Goal: Complete application form

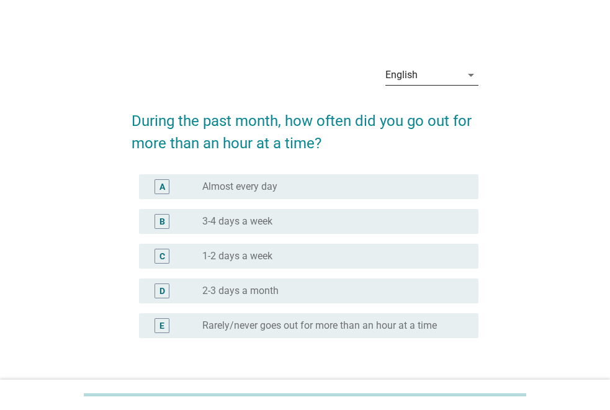
click at [445, 76] on div "English" at bounding box center [423, 75] width 76 height 20
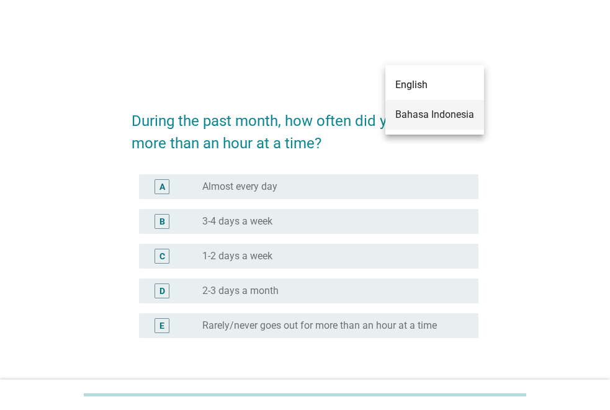
click at [424, 110] on div "Bahasa Indonesia" at bounding box center [434, 114] width 79 height 15
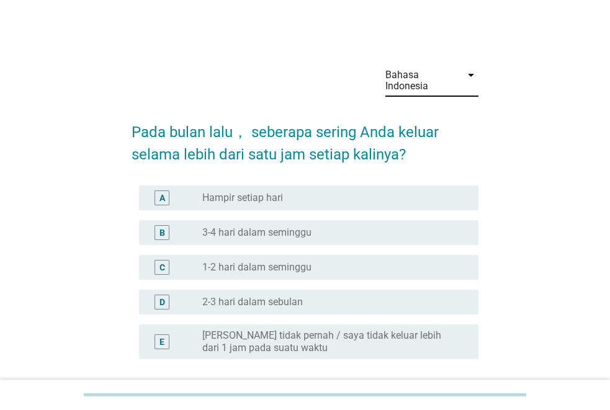
click at [280, 197] on label "Hampir setiap hari" at bounding box center [242, 198] width 81 height 12
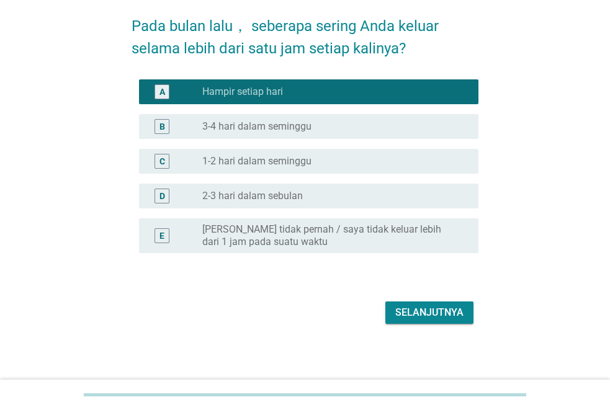
scroll to position [109, 0]
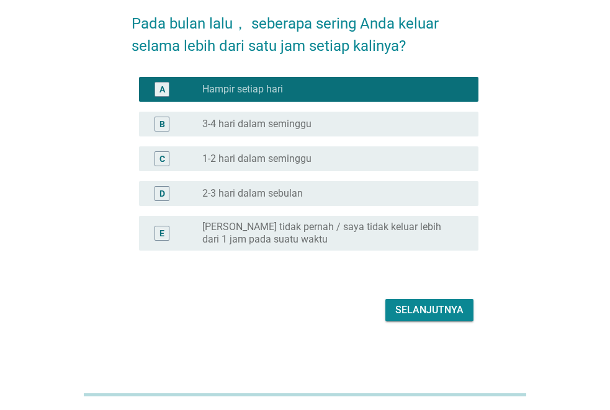
click at [432, 309] on div "Selanjutnya" at bounding box center [429, 310] width 68 height 15
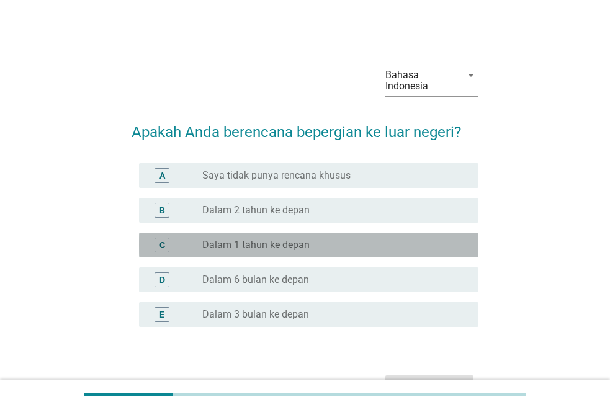
click at [289, 241] on label "Dalam 1 tahun ke depan" at bounding box center [255, 245] width 107 height 12
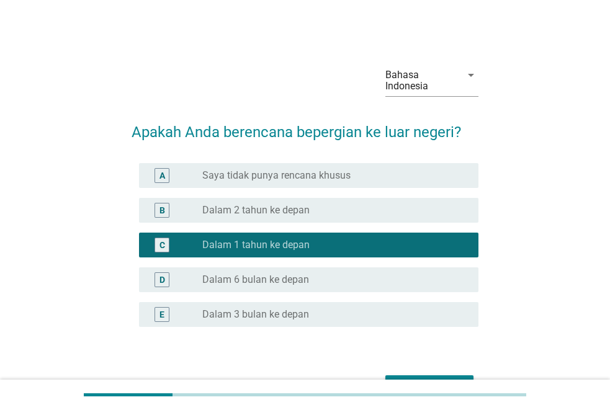
scroll to position [76, 0]
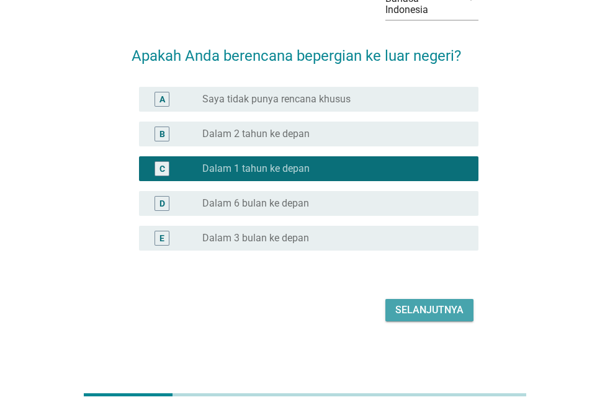
click at [427, 303] on div "Selanjutnya" at bounding box center [429, 310] width 68 height 15
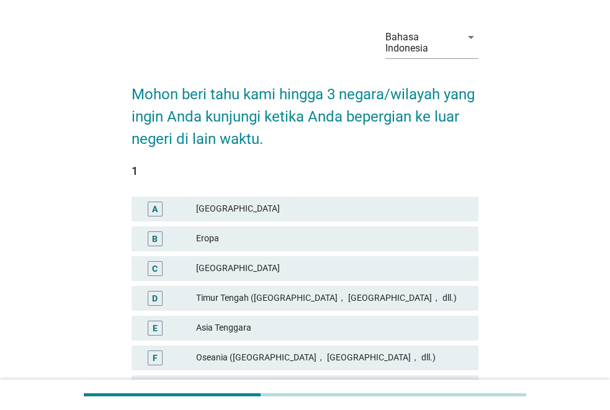
scroll to position [62, 0]
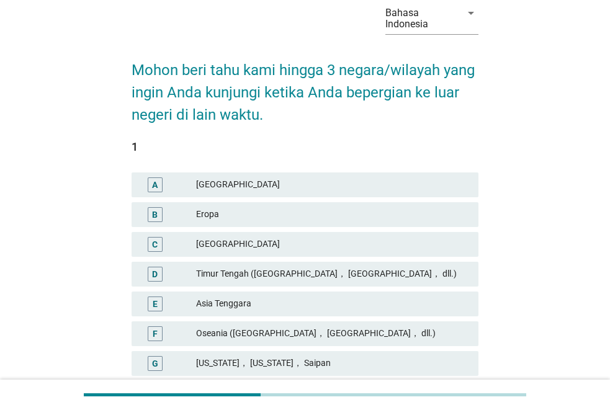
click at [309, 306] on div "Asia Tenggara" at bounding box center [332, 303] width 272 height 15
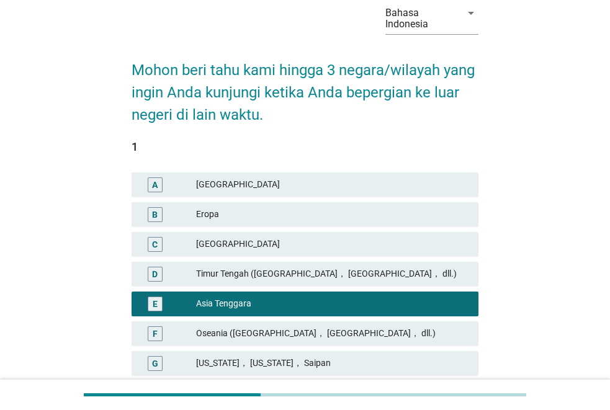
click at [304, 189] on div "[GEOGRAPHIC_DATA]" at bounding box center [332, 184] width 272 height 15
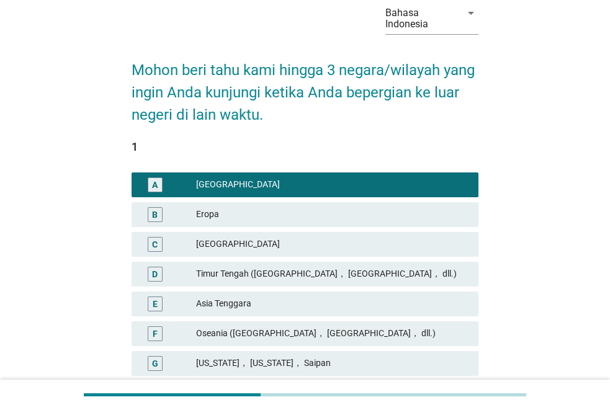
click at [309, 305] on div "Asia Tenggara" at bounding box center [332, 303] width 272 height 15
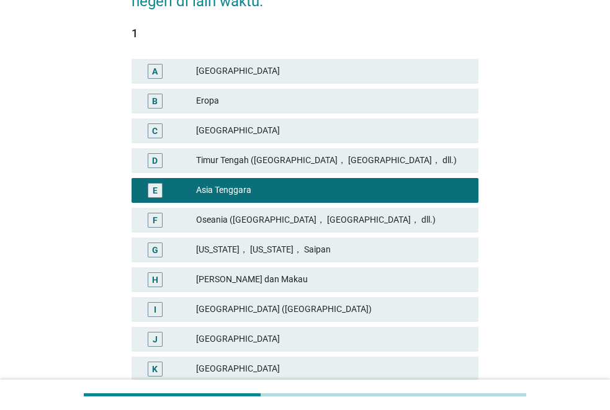
scroll to position [186, 0]
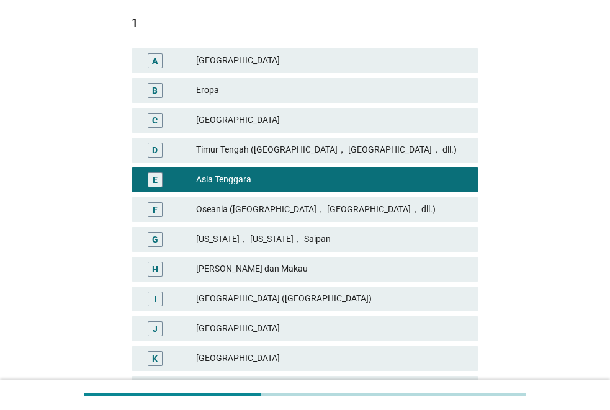
click at [323, 302] on div "[GEOGRAPHIC_DATA] ([GEOGRAPHIC_DATA])" at bounding box center [332, 299] width 272 height 15
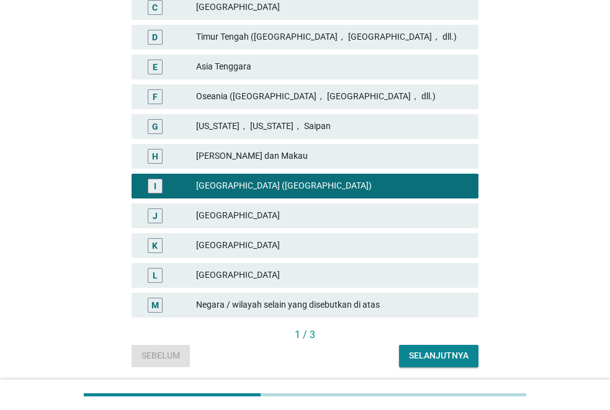
scroll to position [310, 0]
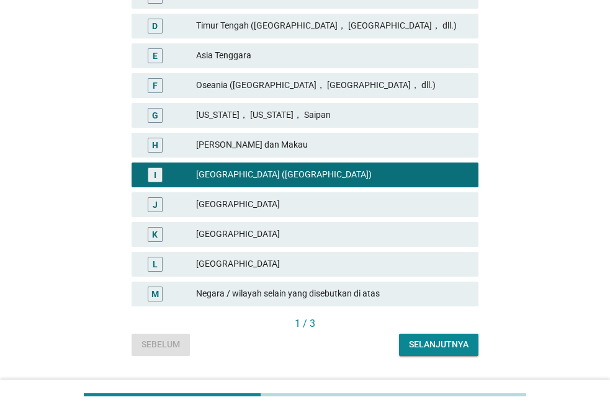
click at [429, 344] on div "Selanjutnya" at bounding box center [439, 344] width 60 height 13
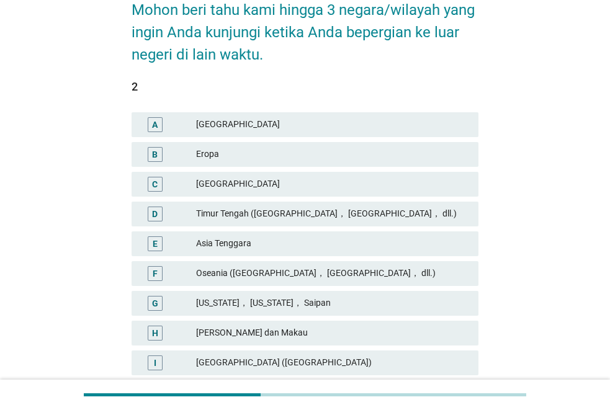
scroll to position [124, 0]
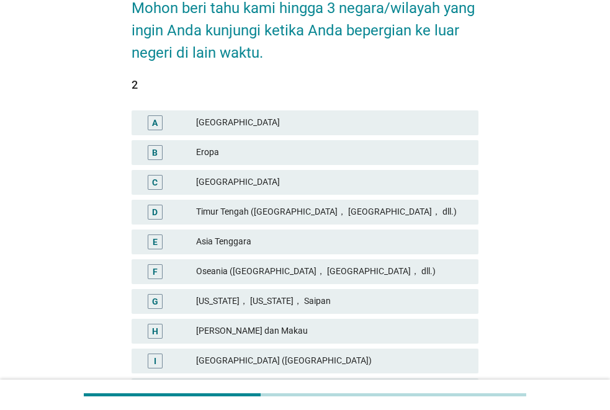
click at [278, 243] on div "Asia Tenggara" at bounding box center [332, 241] width 272 height 15
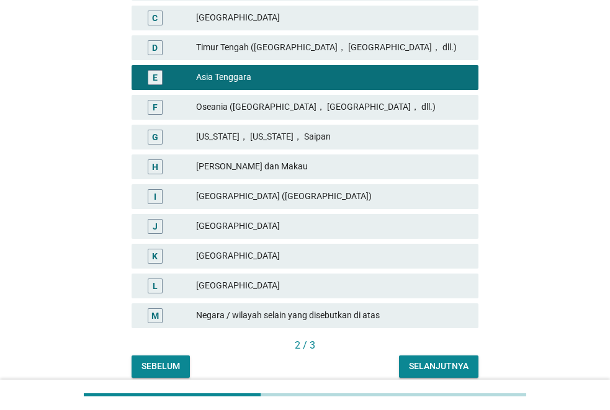
scroll to position [310, 0]
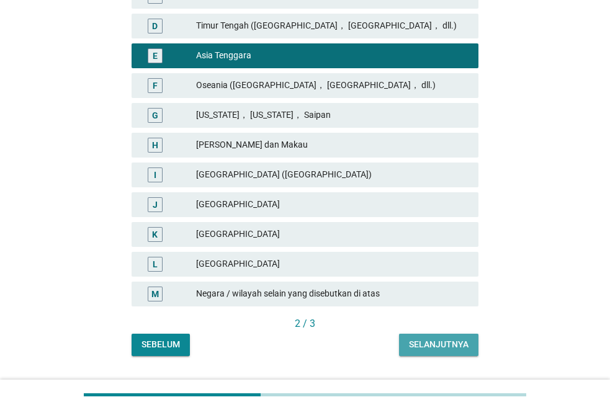
click at [439, 346] on div "Selanjutnya" at bounding box center [439, 344] width 60 height 13
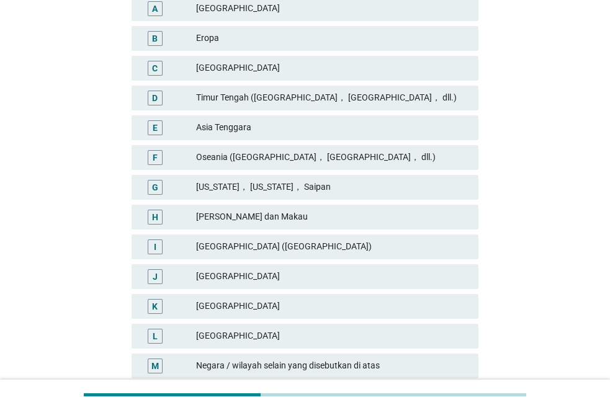
scroll to position [248, 0]
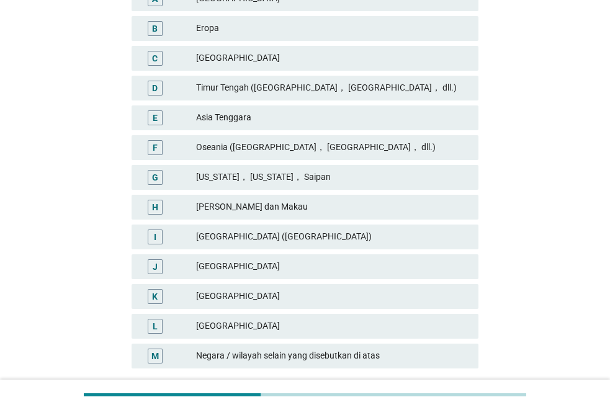
click at [253, 295] on div "[GEOGRAPHIC_DATA]" at bounding box center [332, 296] width 272 height 15
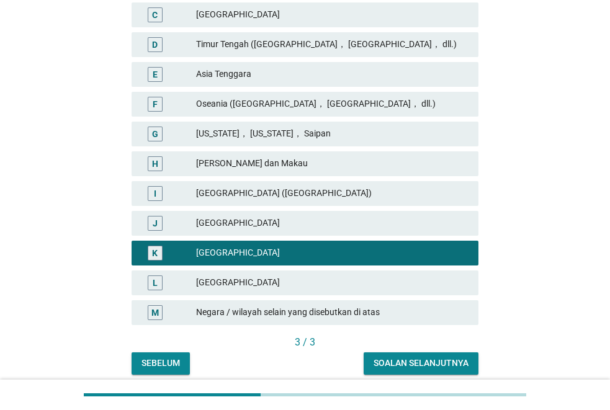
scroll to position [341, 0]
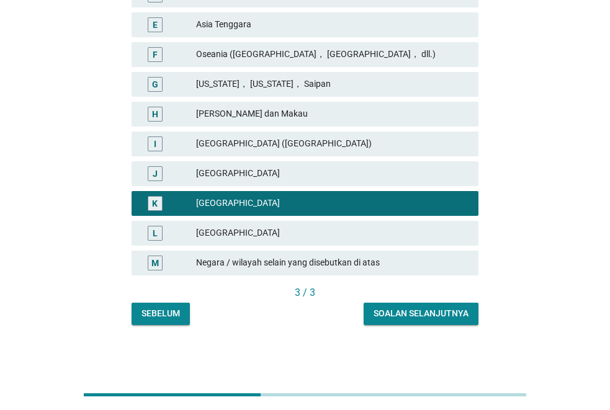
click at [424, 312] on div "Soalan selanjutnya" at bounding box center [420, 313] width 95 height 13
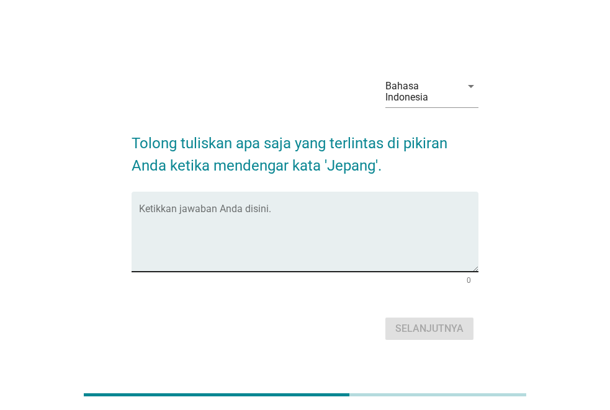
click at [306, 225] on textarea "Ketikkan jawaban Anda disini." at bounding box center [308, 239] width 339 height 65
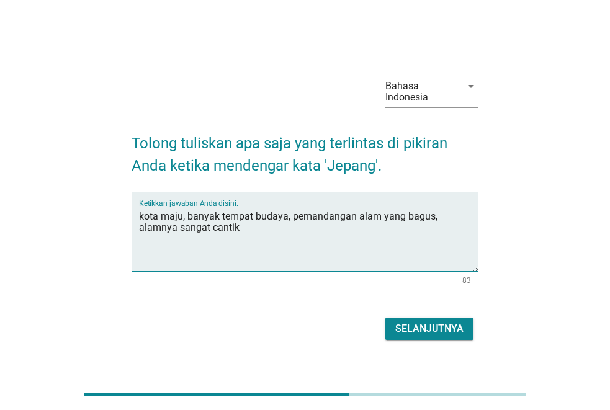
type textarea "kota maju, banyak tempat budaya, pemandangan alam yang bagus, alamnya sangat ca…"
click at [434, 333] on div "Selanjutnya" at bounding box center [429, 328] width 68 height 15
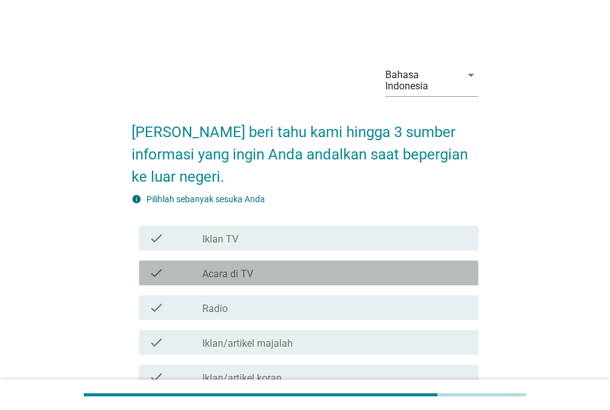
click at [277, 275] on div "check_box_outline_blank Acara di TV" at bounding box center [335, 272] width 266 height 15
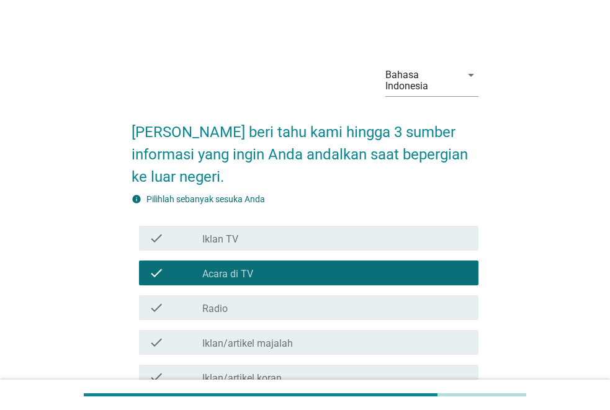
click at [289, 241] on div "check_box_outline_blank Iklan TV" at bounding box center [335, 238] width 266 height 15
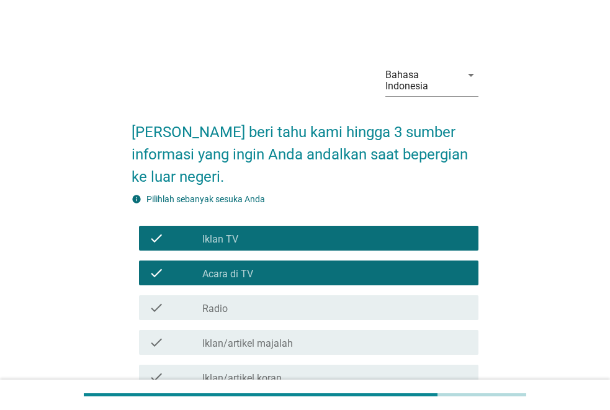
click at [399, 242] on div "check_box_outline_blank Iklan TV" at bounding box center [335, 238] width 266 height 15
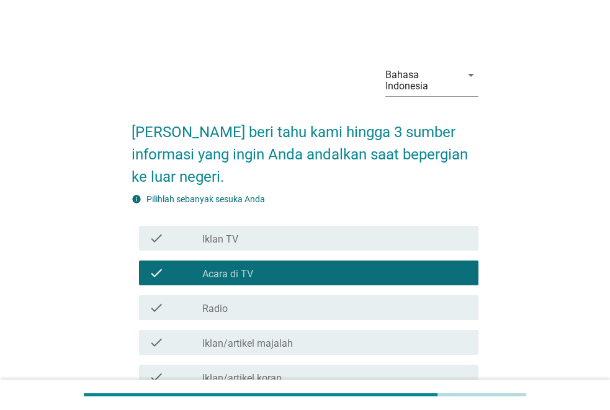
click at [386, 269] on div "check_box_outline_blank Acara di TV" at bounding box center [335, 272] width 266 height 15
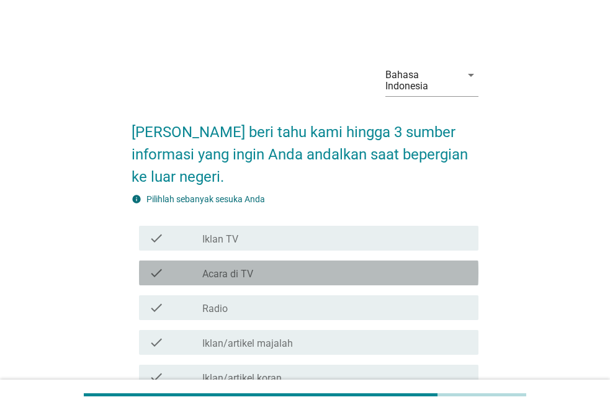
click at [386, 264] on div "check check_box_outline_blank Acara di TV" at bounding box center [308, 273] width 339 height 25
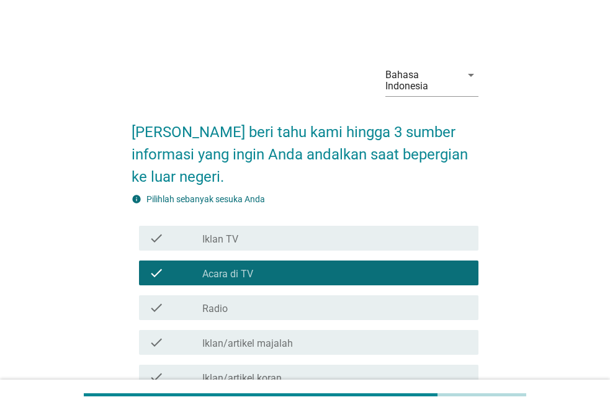
scroll to position [186, 0]
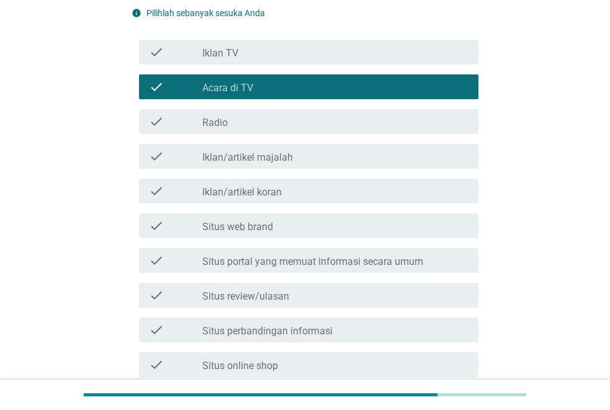
click at [272, 291] on label "Situs review/ulasan" at bounding box center [245, 296] width 87 height 12
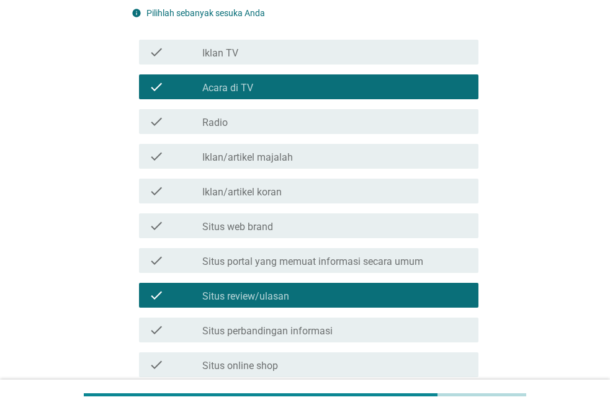
click at [280, 265] on label "Situs portal yang memuat informasi secara umum" at bounding box center [312, 262] width 221 height 12
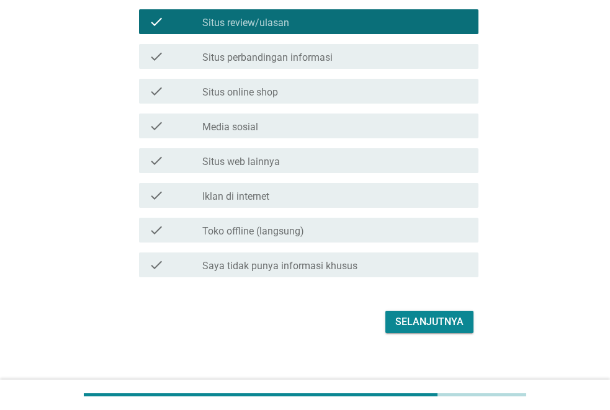
scroll to position [471, 0]
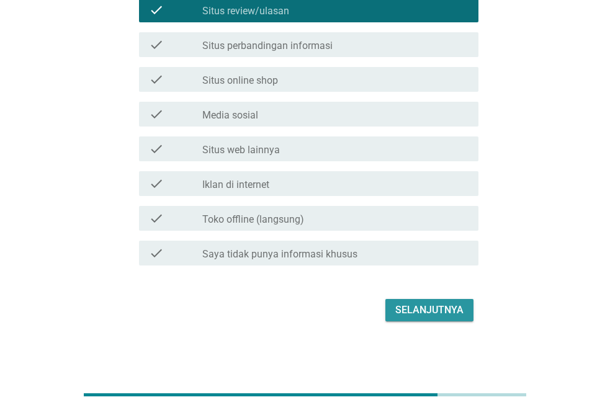
click at [410, 313] on div "Selanjutnya" at bounding box center [429, 310] width 68 height 15
